Goal: Task Accomplishment & Management: Manage account settings

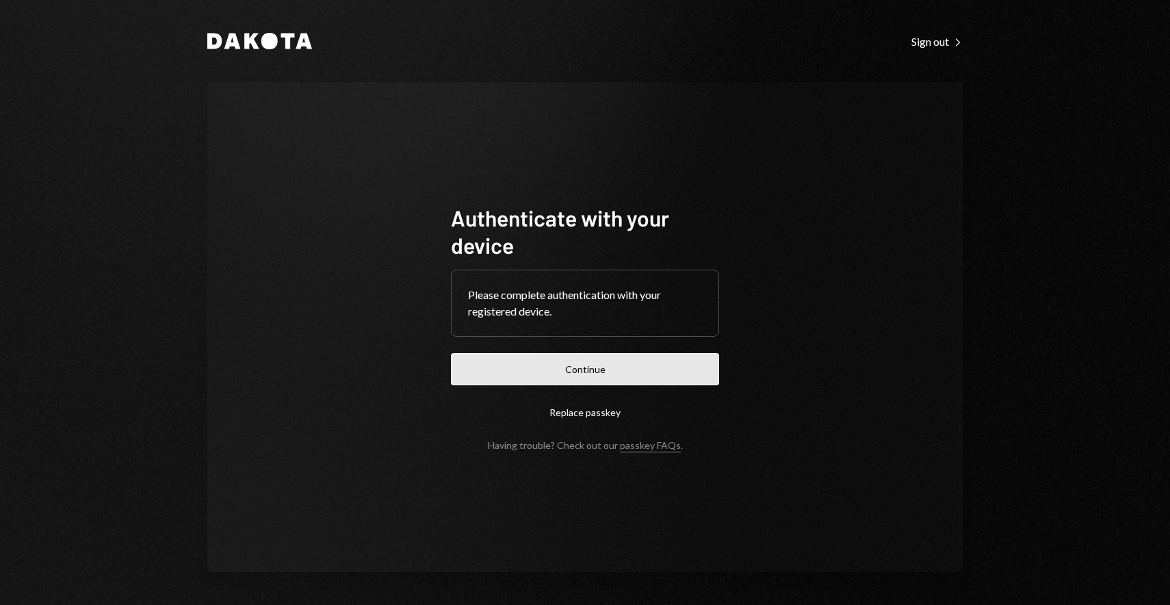
click at [603, 373] on button "Continue" at bounding box center [585, 369] width 268 height 32
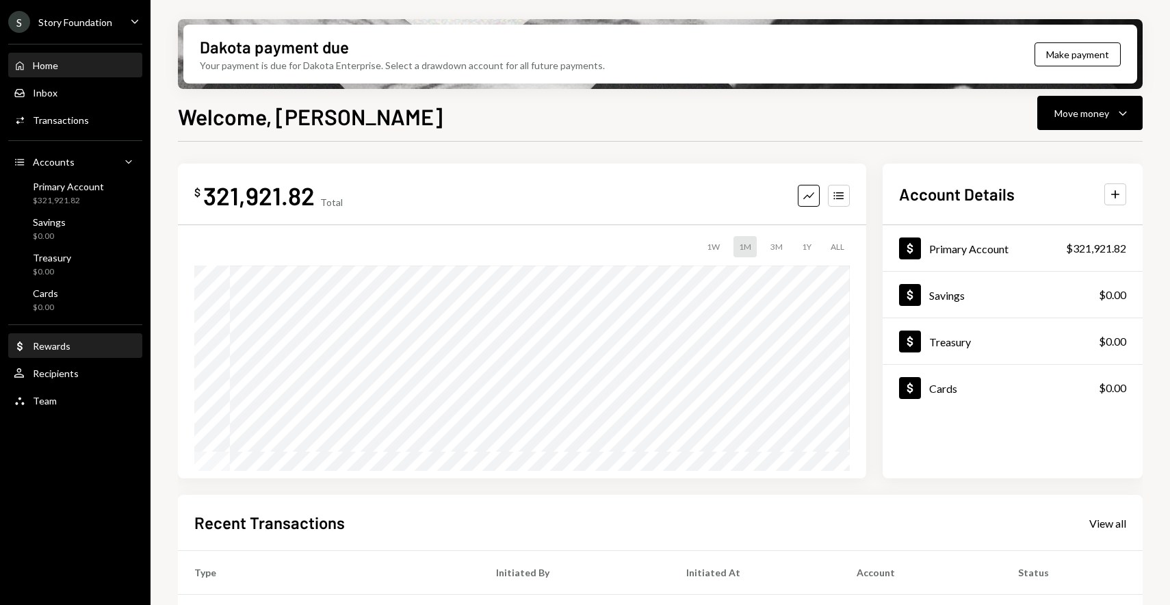
click at [66, 357] on div "Dollar Rewards" at bounding box center [75, 346] width 123 height 23
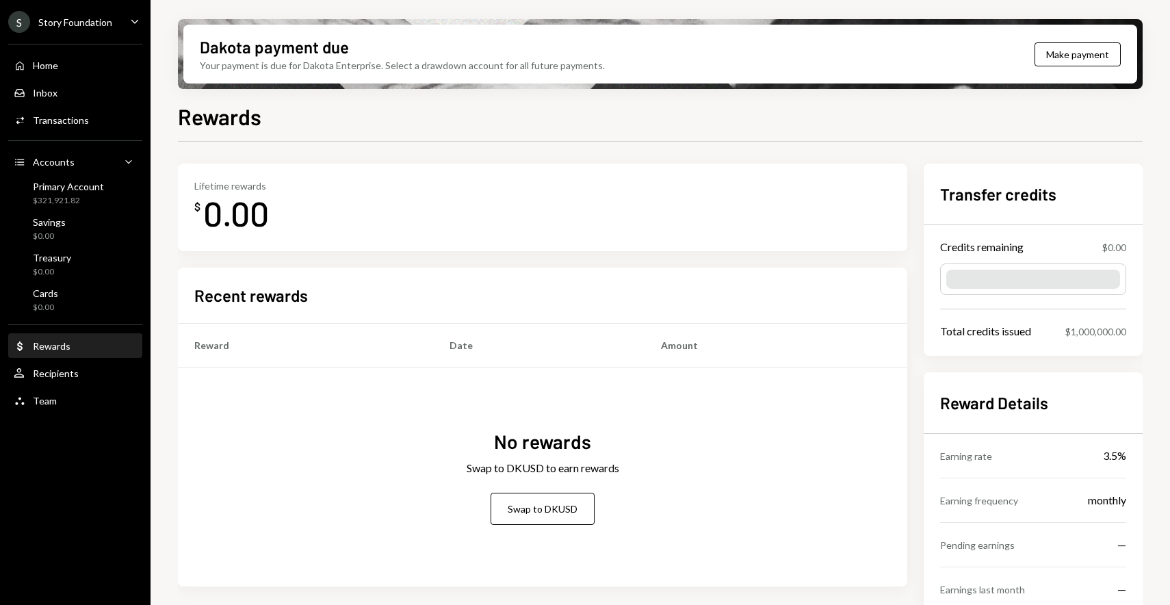
click at [393, 38] on div "Dakota payment due Your payment is due for Dakota Enterprise. Select a drawdown…" at bounding box center [402, 54] width 405 height 37
click at [324, 64] on div "Your payment is due for Dakota Enterprise. Select a drawdown account for all fu…" at bounding box center [402, 65] width 405 height 14
click at [841, 61] on div "Dakota payment due Your payment is due for Dakota Enterprise. Select a drawdown…" at bounding box center [660, 54] width 954 height 59
click at [81, 8] on ul "S Story Foundation Caret Down Home Home Inbox Inbox Activities Transactions Acc…" at bounding box center [75, 207] width 150 height 415
click at [81, 21] on div "Story Foundation" at bounding box center [75, 22] width 74 height 12
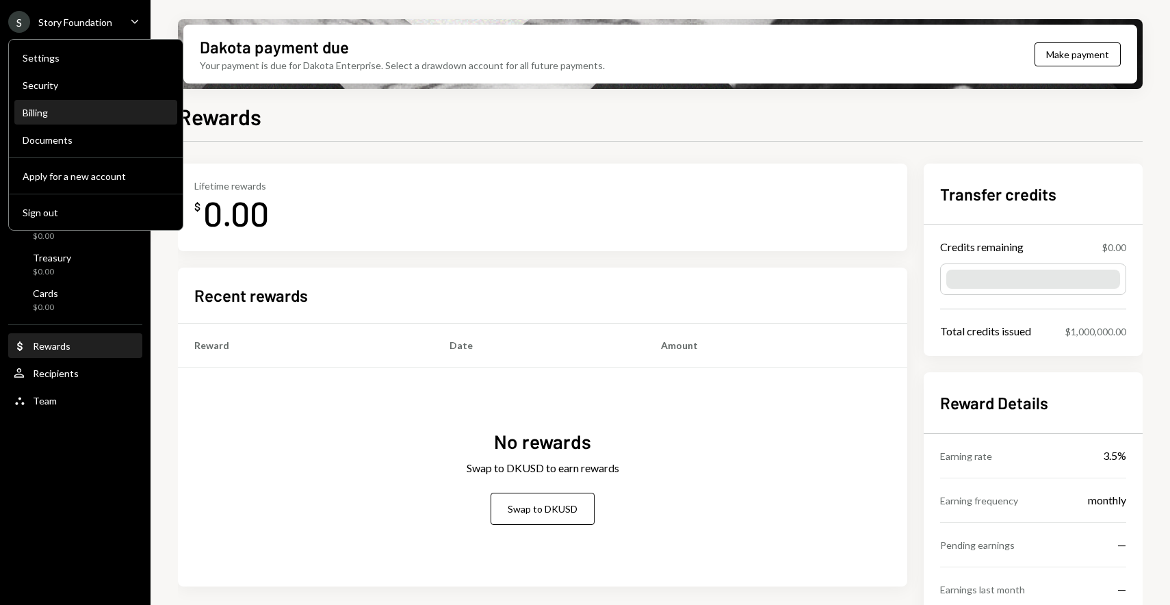
click at [64, 112] on div "Billing" at bounding box center [96, 113] width 146 height 12
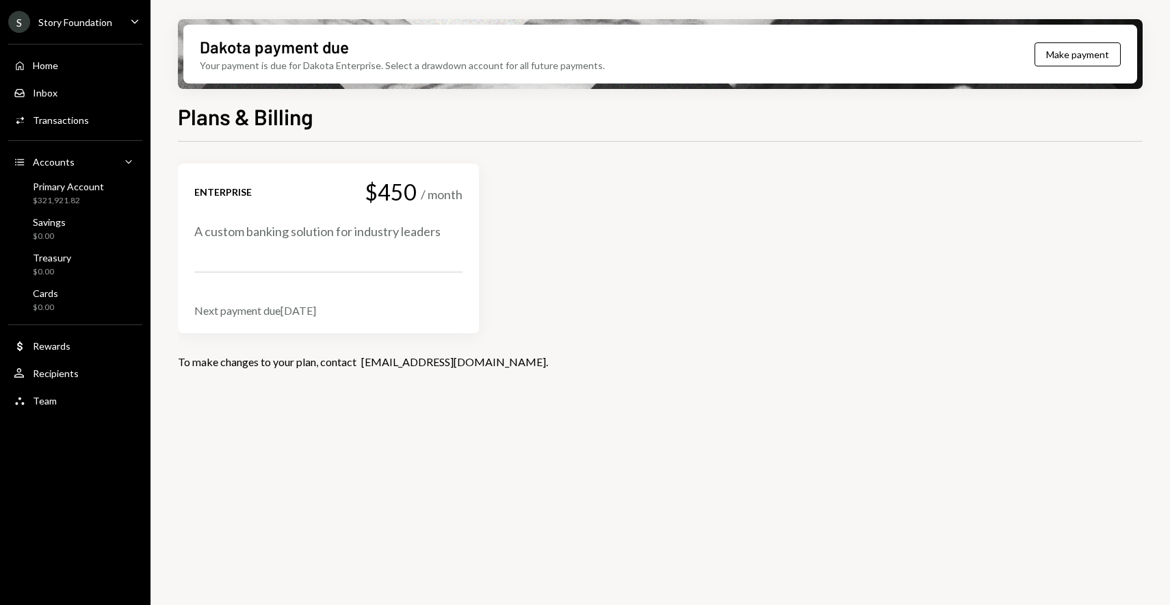
click at [305, 244] on div "Enterprise $450 / month A custom banking solution for industry leaders Next pay…" at bounding box center [328, 248] width 268 height 137
click at [317, 349] on div "Enterprise $450 / month A custom banking solution for industry leaders Next pay…" at bounding box center [660, 265] width 965 height 205
click at [395, 184] on div "$450" at bounding box center [391, 192] width 52 height 24
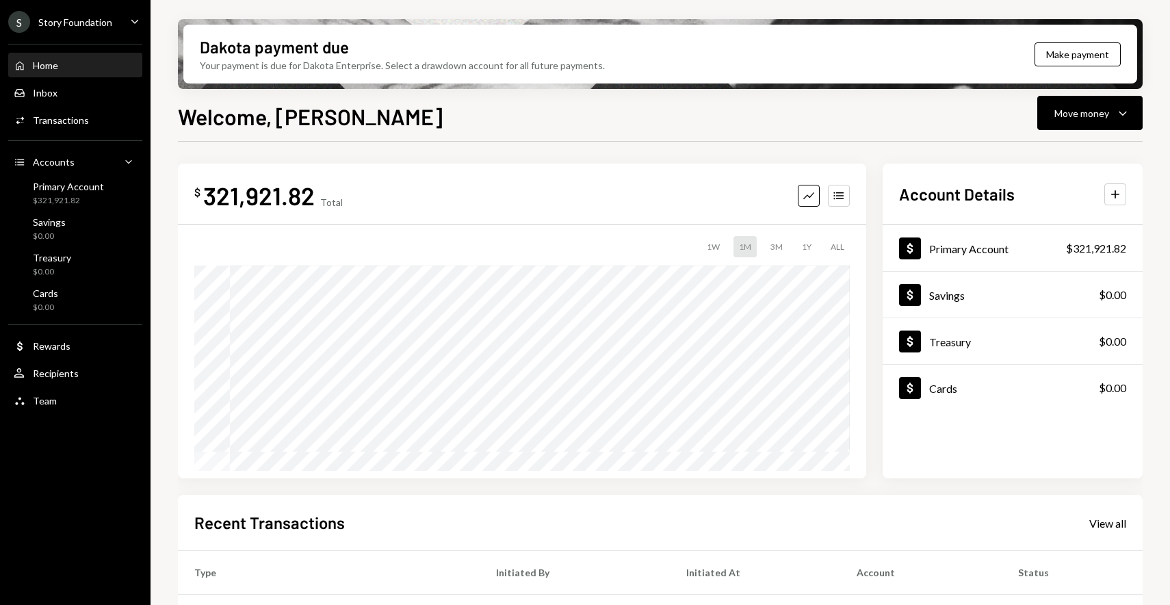
click at [102, 31] on div "S Story Foundation" at bounding box center [60, 22] width 104 height 22
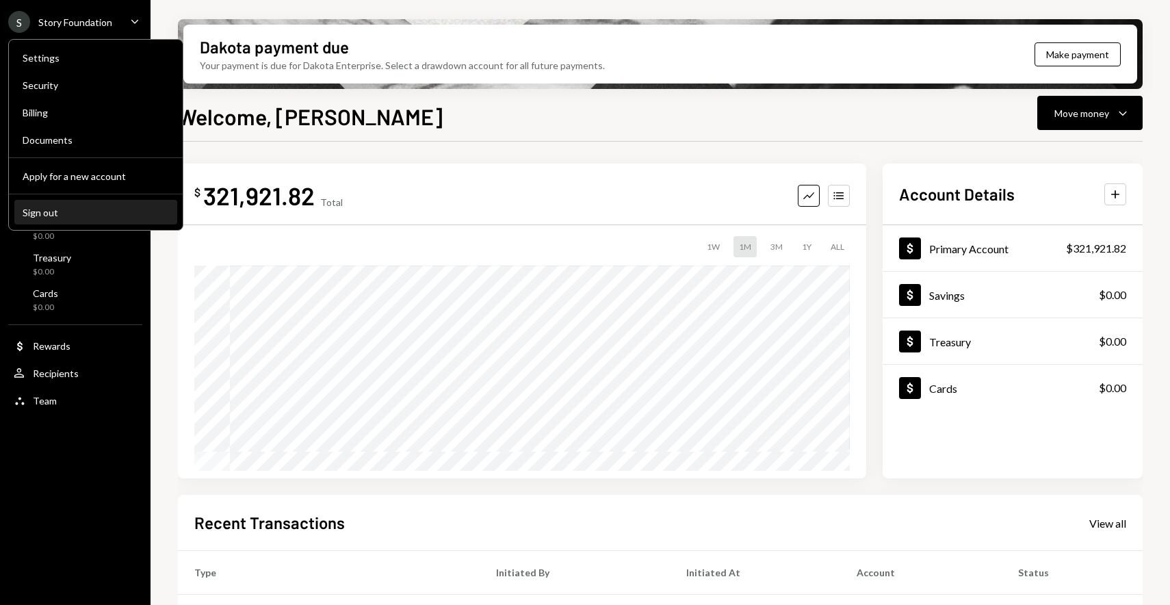
click at [48, 209] on div "Sign out" at bounding box center [96, 213] width 146 height 12
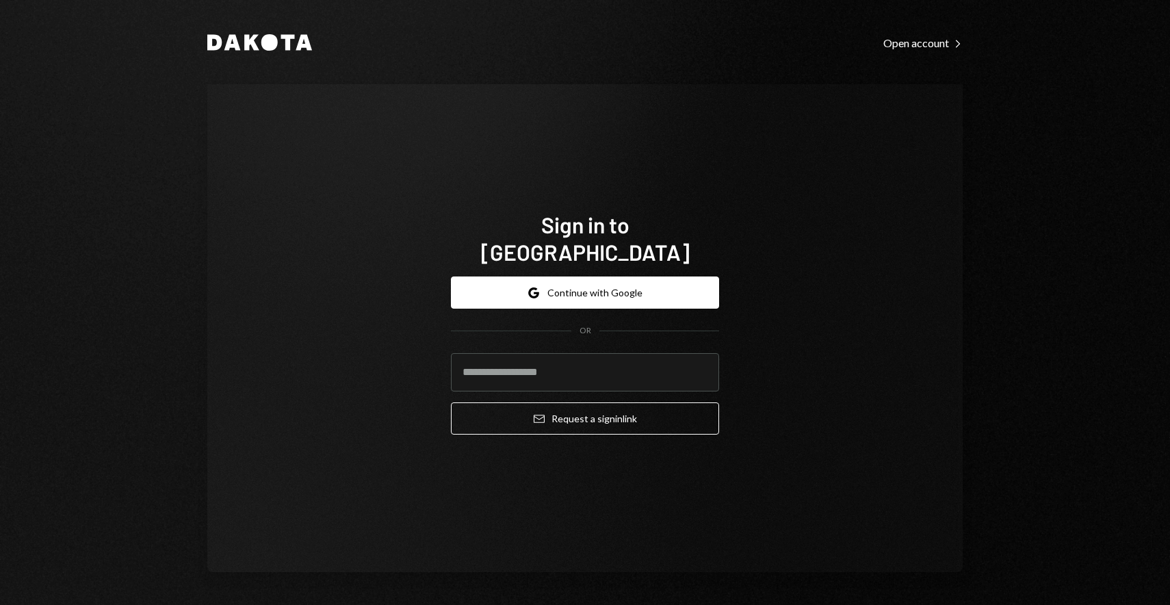
click at [189, 44] on div "Dakota Open account Right Caret Sign in to [GEOGRAPHIC_DATA] Google Continue wi…" at bounding box center [584, 302] width 821 height 605
click at [233, 45] on icon at bounding box center [232, 43] width 16 height 16
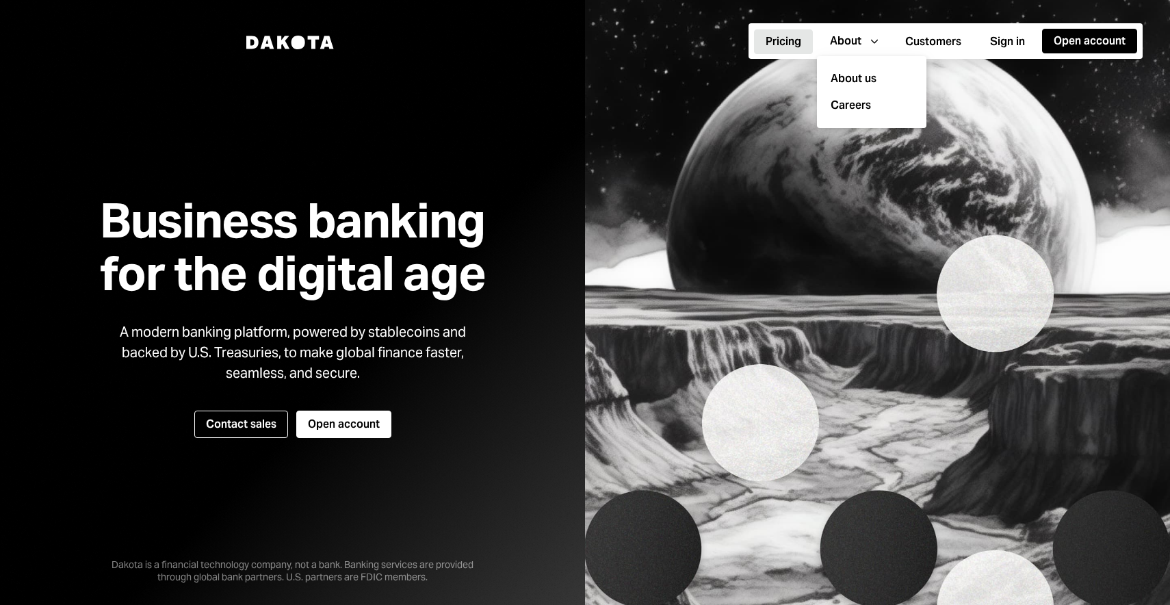
click at [788, 42] on button "Pricing" at bounding box center [783, 41] width 59 height 25
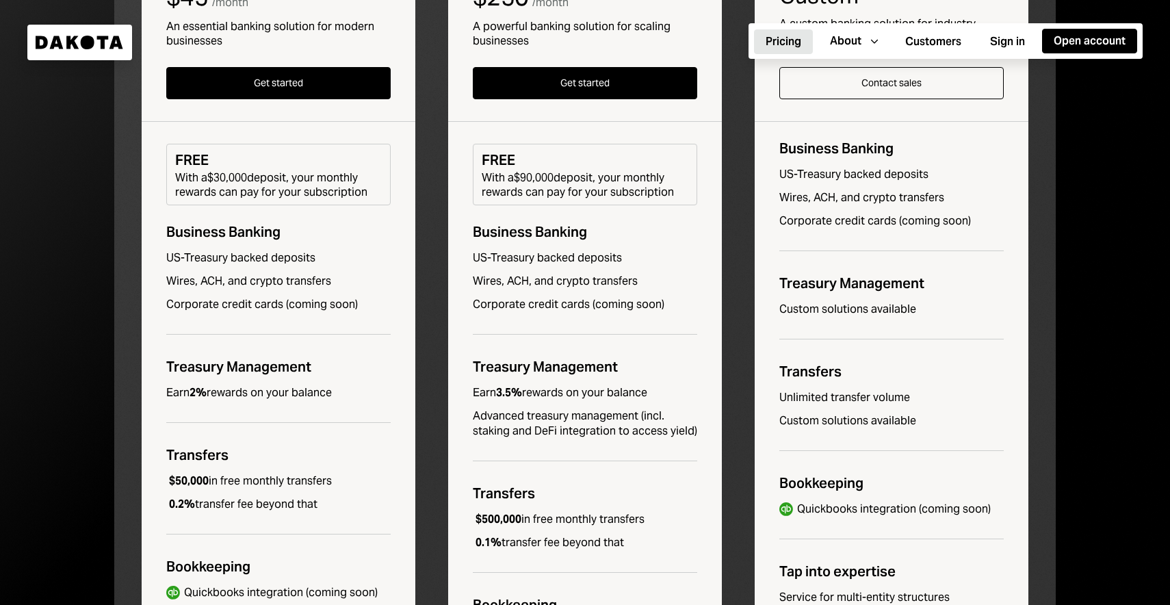
scroll to position [384, 0]
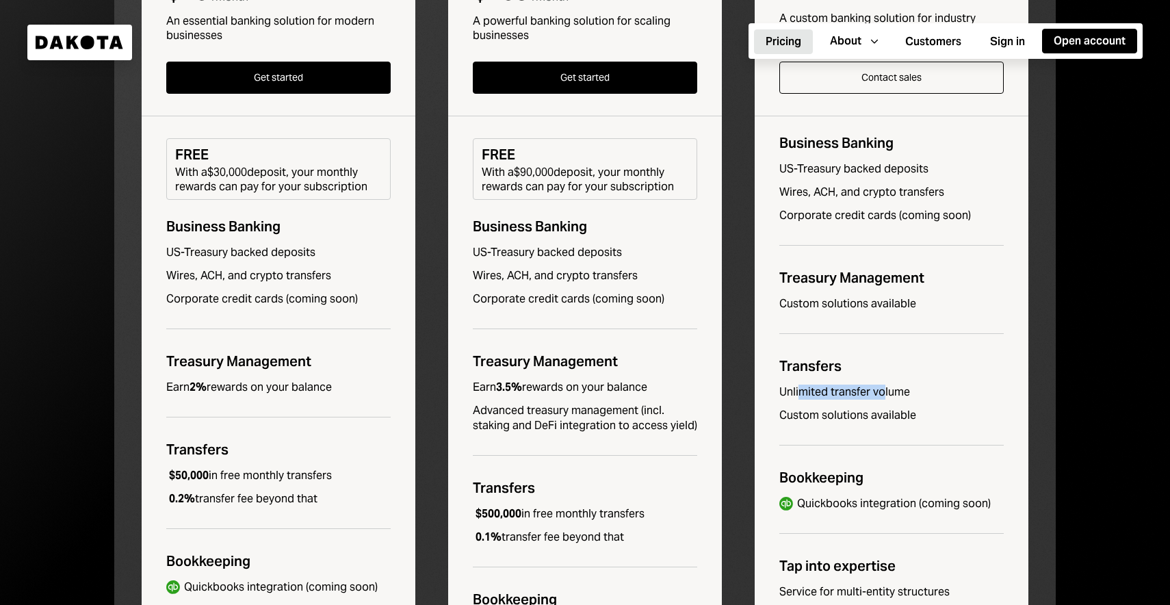
drag, startPoint x: 798, startPoint y: 395, endPoint x: 880, endPoint y: 395, distance: 82.1
click at [880, 395] on div "Unlimited transfer volume" at bounding box center [891, 391] width 224 height 15
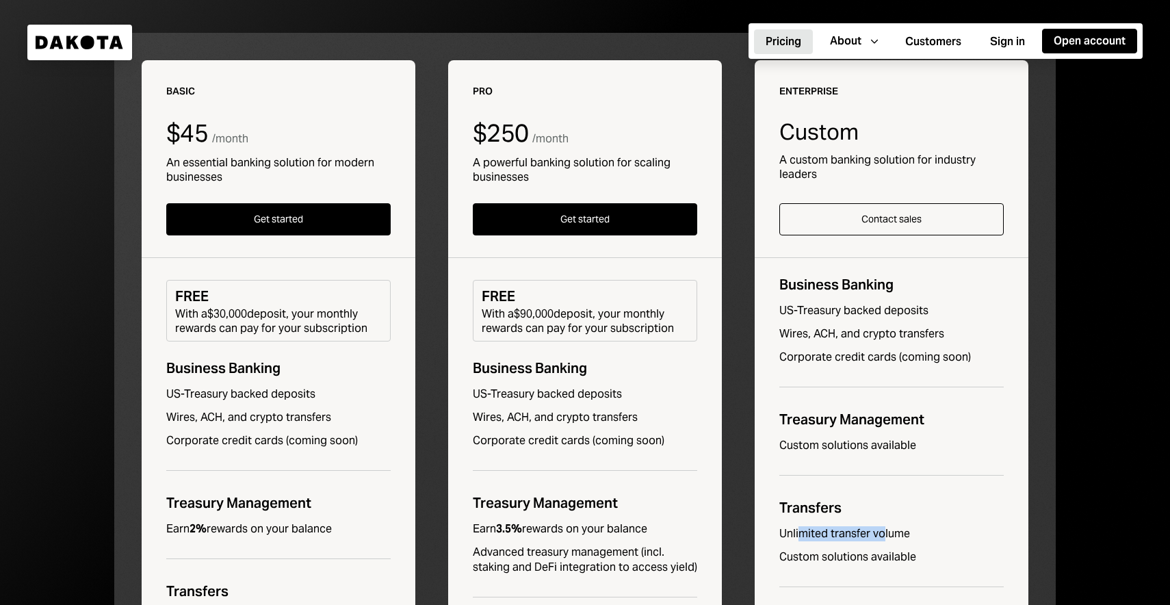
scroll to position [0, 0]
